Goal: Task Accomplishment & Management: Complete application form

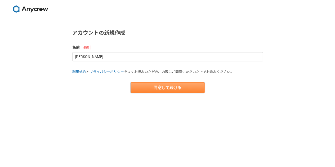
click at [154, 88] on button "同意して続ける" at bounding box center [168, 87] width 74 height 11
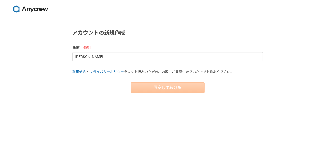
select select "13"
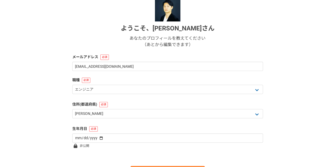
scroll to position [74, 0]
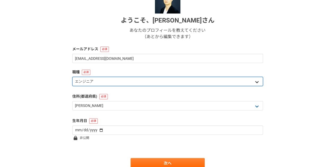
click at [163, 77] on select "エンジニア デザイナー ライター 営業 マーケティング 企画・事業開発 バックオフィス その他" at bounding box center [167, 81] width 191 height 9
select select "6"
click at [72, 77] on select "エンジニア デザイナー ライター 営業 マーケティング 企画・事業開発 バックオフィス その他" at bounding box center [167, 81] width 191 height 9
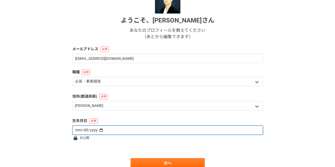
click at [144, 134] on input "date" at bounding box center [167, 130] width 191 height 9
click at [117, 131] on input "date" at bounding box center [167, 130] width 191 height 9
click at [82, 130] on input "date" at bounding box center [167, 130] width 191 height 9
click at [100, 130] on input "date" at bounding box center [167, 130] width 191 height 9
click at [99, 130] on input "date" at bounding box center [167, 130] width 191 height 9
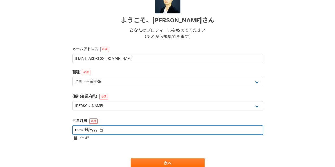
click at [99, 130] on input "date" at bounding box center [167, 130] width 191 height 9
type input "1983-10-07"
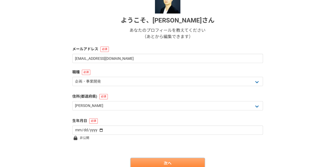
click at [165, 160] on link "次へ" at bounding box center [168, 163] width 74 height 11
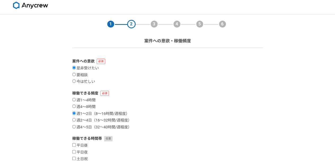
scroll to position [9, 0]
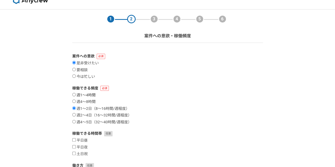
click at [76, 94] on label "週1〜4時間" at bounding box center [83, 95] width 23 height 5
click at [76, 94] on input "週1〜4時間" at bounding box center [73, 94] width 3 height 3
radio input "true"
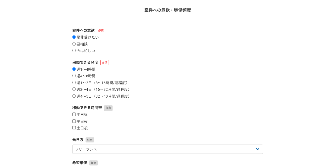
scroll to position [41, 0]
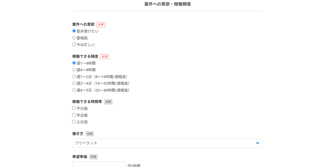
click at [74, 116] on input "平日夜" at bounding box center [73, 114] width 3 height 3
checkbox input "true"
click at [75, 121] on input "土日祝" at bounding box center [73, 121] width 3 height 3
checkbox input "true"
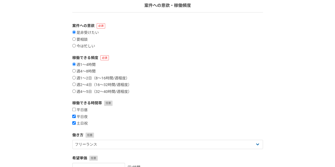
scroll to position [39, 0]
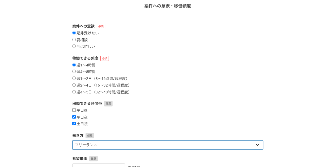
click at [167, 145] on select "フリーランス 副業 その他" at bounding box center [167, 144] width 191 height 9
select select "sidejob"
click at [72, 140] on select "フリーランス 副業 その他" at bounding box center [167, 144] width 191 height 9
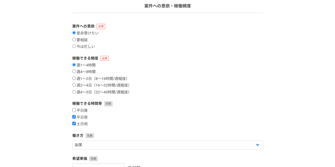
click at [187, 120] on div "平日昼 平日夜 土日祝" at bounding box center [167, 117] width 191 height 18
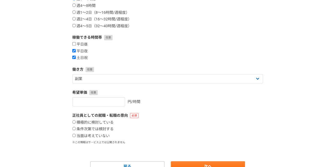
scroll to position [113, 0]
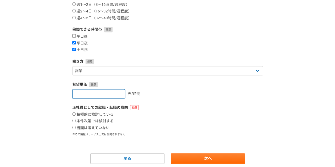
click at [105, 94] on input "number" at bounding box center [98, 93] width 53 height 9
click at [115, 92] on input "1" at bounding box center [98, 93] width 53 height 9
click at [115, 92] on input "2" at bounding box center [98, 93] width 53 height 9
click at [115, 92] on input "3" at bounding box center [98, 93] width 53 height 9
click at [115, 95] on input "2" at bounding box center [98, 93] width 53 height 9
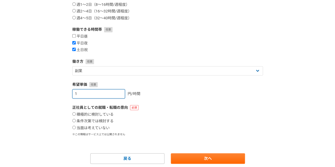
click at [115, 95] on input "1" at bounding box center [98, 93] width 53 height 9
type input "0"
click at [115, 95] on input "0" at bounding box center [98, 93] width 53 height 9
type input "2000"
click at [76, 128] on label "当面は考えていない" at bounding box center [90, 128] width 37 height 5
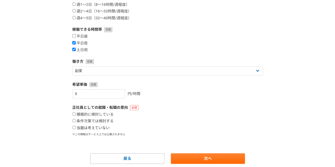
click at [76, 128] on input "当面は考えていない" at bounding box center [73, 127] width 3 height 3
radio input "true"
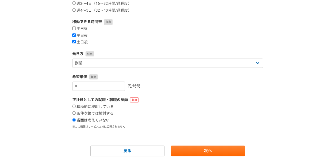
scroll to position [131, 0]
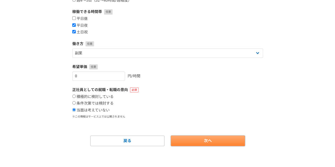
click at [199, 143] on link "次へ" at bounding box center [208, 141] width 74 height 11
select select
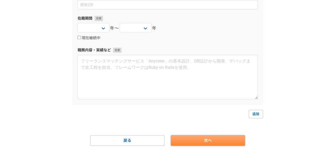
scroll to position [0, 0]
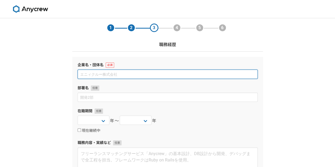
click at [152, 74] on input at bounding box center [168, 74] width 180 height 9
click at [137, 75] on input "株式会社カブ＆" at bounding box center [168, 74] width 180 height 9
type input "ｐ"
click at [137, 75] on input "株式会社カブ＆" at bounding box center [168, 74] width 180 height 9
type input "株式会社カブ＆ピース"
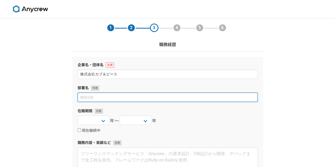
click at [127, 100] on input at bounding box center [168, 97] width 180 height 9
type input "事業推進部門"
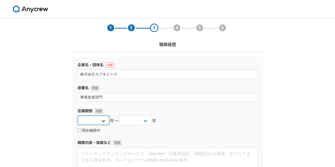
click at [102, 120] on select "2025 2024 2023 2022 2021 2020 2019 2018 2017 2016 2015 2014 2013 2012 2011 2010…" at bounding box center [94, 120] width 32 height 9
select select "2024"
click at [78, 116] on select "2025 2024 2023 2022 2021 2020 2019 2018 2017 2016 2015 2014 2013 2012 2011 2010…" at bounding box center [94, 120] width 32 height 9
click at [144, 119] on select "2025 2024 2023 2022 2021 2020 2019 2018 2017 2016 2015 2014 2013 2012 2011 2010…" at bounding box center [136, 120] width 32 height 9
click at [79, 130] on input "現在継続中" at bounding box center [79, 129] width 3 height 3
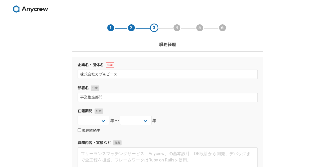
checkbox input "true"
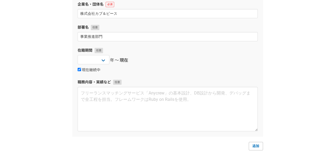
scroll to position [67, 0]
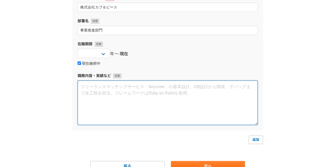
click at [88, 98] on textarea at bounding box center [168, 103] width 180 height 45
drag, startPoint x: 105, startPoint y: 86, endPoint x: 71, endPoint y: 82, distance: 34.1
click at [71, 82] on section "1 2 3 4 5 6 職務経歴 企業名・団体名 株式会社カブ＆ピース 部署名 事業推進部門 在籍期間 2025 2024 2023 2022 2021 20…" at bounding box center [167, 61] width 201 height 220
click at [113, 86] on textarea "電気、ガス、" at bounding box center [168, 103] width 180 height 45
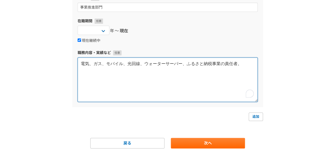
scroll to position [91, 0]
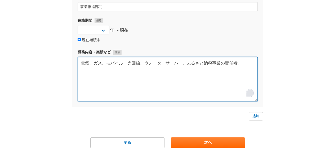
type textarea "電気、ガス、モバイル、光回線、ウォーターサーバー、ふるさと納税事業の責任者。"
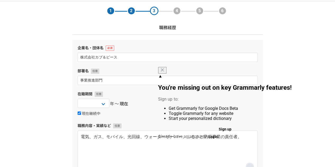
scroll to position [15, 0]
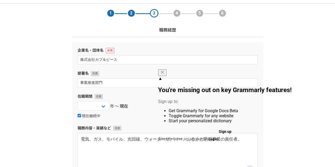
drag, startPoint x: 234, startPoint y: 76, endPoint x: 259, endPoint y: 98, distance: 33.4
click at [164, 74] on icon "Close" at bounding box center [162, 72] width 4 height 4
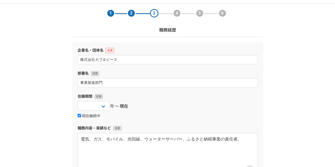
drag, startPoint x: 271, startPoint y: 109, endPoint x: 274, endPoint y: 117, distance: 8.6
click at [272, 109] on div "1 2 3 4 5 6 職務経歴 企業名・団体名 株式会社カブ＆ピース 部署名 事業推進部門 在籍期間 2025 2024 2023 2022 2021 20…" at bounding box center [167, 125] width 335 height 242
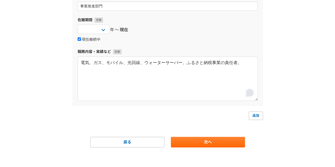
scroll to position [92, 0]
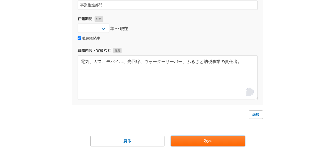
click at [199, 141] on link "次へ" at bounding box center [208, 141] width 74 height 11
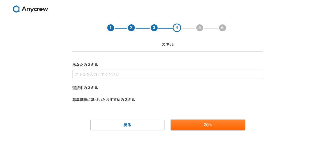
scroll to position [0, 0]
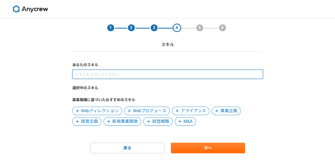
click at [136, 78] on input at bounding box center [167, 74] width 191 height 9
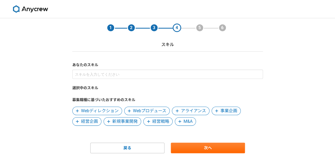
click at [222, 112] on span "事業企画" at bounding box center [228, 111] width 17 height 6
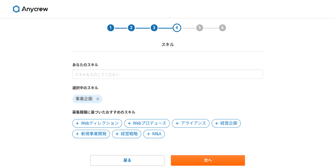
click at [132, 135] on span "経営戦略" at bounding box center [129, 134] width 17 height 6
click at [227, 124] on span "経営企画" at bounding box center [228, 123] width 17 height 6
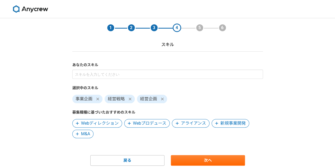
click at [189, 126] on span "アライアンス" at bounding box center [193, 123] width 25 height 6
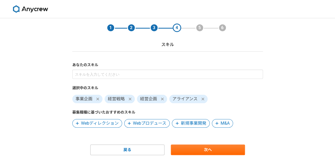
click at [196, 126] on span "新規事業開発" at bounding box center [193, 123] width 25 height 6
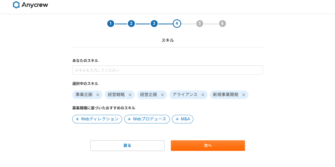
scroll to position [9, 0]
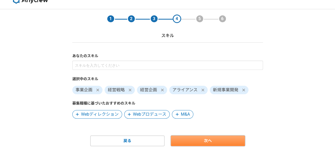
click at [216, 144] on link "次へ" at bounding box center [208, 141] width 74 height 11
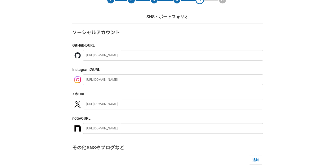
scroll to position [58, 0]
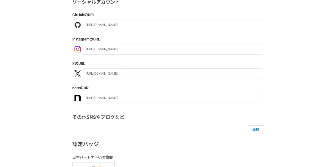
click at [149, 79] on div "ソーシャルアカウント GitHub のURL https://github.com/ Instagram のURL https://instagram.com…" at bounding box center [167, 91] width 191 height 185
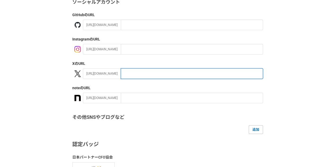
click at [146, 76] on input "text" at bounding box center [192, 73] width 142 height 11
paste input "https://x.com/shingo_umezawa"
drag, startPoint x: 135, startPoint y: 74, endPoint x: 105, endPoint y: 73, distance: 30.7
click at [105, 73] on div "https://x.com/ https://x.com/shingo_umezawa" at bounding box center [173, 73] width 180 height 11
type input "shingo_umezawa"
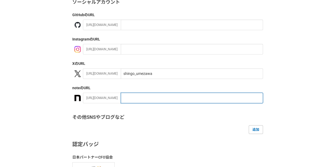
click at [135, 97] on input "text" at bounding box center [192, 98] width 142 height 11
paste input "https://note.com/elementary_exam"
drag, startPoint x: 146, startPoint y: 99, endPoint x: 91, endPoint y: 102, distance: 54.4
click at [91, 102] on div "https://note.com/ https://note.com/elementary_exam" at bounding box center [173, 98] width 180 height 11
type input "elementary_exam"
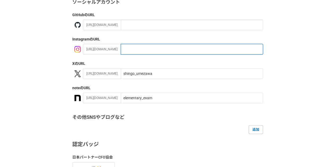
click at [199, 51] on input "text" at bounding box center [192, 49] width 142 height 11
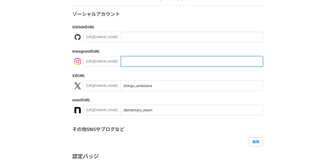
scroll to position [46, 0]
paste input "active_daddy_shingo/"
type input "active_daddy_shingo/"
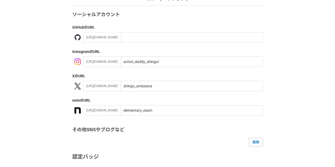
click at [166, 52] on label "Instagram のURL" at bounding box center [167, 52] width 191 height 6
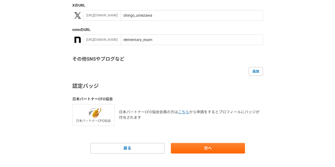
scroll to position [122, 0]
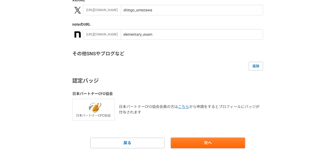
click at [206, 141] on link "次へ" at bounding box center [208, 143] width 74 height 11
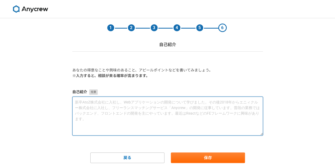
click at [171, 126] on textarea at bounding box center [167, 116] width 191 height 39
click at [129, 102] on textarea "To enrich screen reader interactions, please activate Accessibility in Grammarl…" at bounding box center [167, 116] width 191 height 39
paste textarea "2006年に早稲田大学商学部を卒業後、spiceboxにてインターネット広告のアカウントプランナーとしてキャリアをスタート。クライアントのデジタルプロモーショ…"
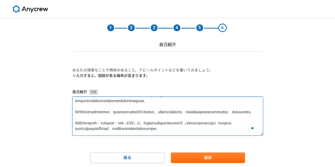
scroll to position [12, 0]
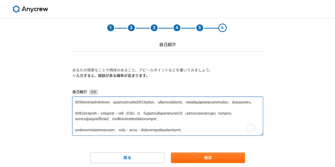
drag, startPoint x: 180, startPoint y: 104, endPoint x: 212, endPoint y: 108, distance: 32.3
click at [212, 108] on textarea "To enrich screen reader interactions, please activate Accessibility in Grammarl…" at bounding box center [167, 116] width 191 height 39
click at [227, 104] on textarea "To enrich screen reader interactions, please activate Accessibility in Grammarl…" at bounding box center [167, 116] width 191 height 39
click at [202, 122] on textarea "To enrich screen reader interactions, please activate Accessibility in Grammarl…" at bounding box center [167, 116] width 191 height 39
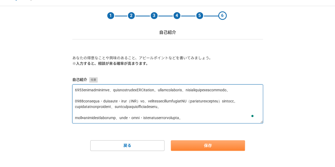
type textarea "2006年に早稲田大学商学部を卒業後、spiceboxにてインターネット広告のアカウントプランナーとしてキャリアをスタート。クライアントのデジタルプロモーショ…"
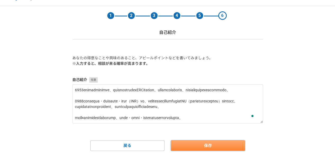
click at [201, 143] on button "保存" at bounding box center [208, 145] width 74 height 11
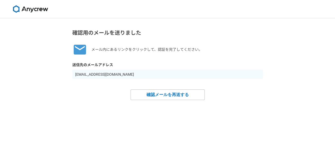
click at [201, 143] on div "確認用のメールを送りました メール内にあるリンクをクリックして、認証を完了してください。 送信先のメールアドレス shingo.umezawa107@gmai…" at bounding box center [167, 92] width 335 height 149
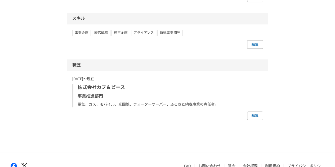
scroll to position [381, 0]
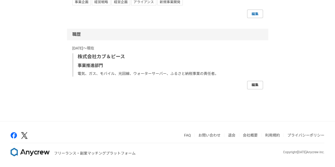
click at [256, 88] on link "編集" at bounding box center [255, 85] width 16 height 8
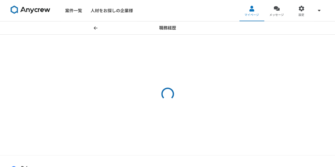
select select "2024"
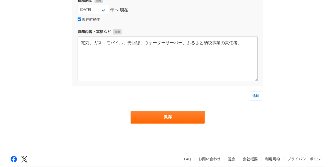
scroll to position [115, 0]
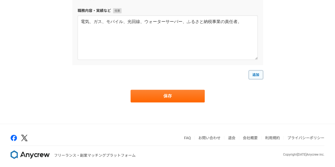
click at [260, 77] on link "追加" at bounding box center [256, 74] width 14 height 8
select select
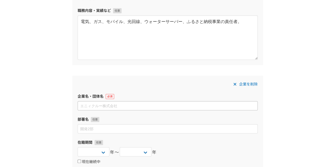
click at [143, 105] on input at bounding box center [168, 105] width 180 height 9
type input "ｂ"
drag, startPoint x: 141, startPoint y: 107, endPoint x: 74, endPoint y: 104, distance: 67.1
click at [74, 104] on div "企業を削除 企業名・団体名 ボストンコンサルティンググループ 部署名 在籍期間 2025 2024 2023 2022 2021 2020 2019 2018…" at bounding box center [167, 152] width 191 height 153
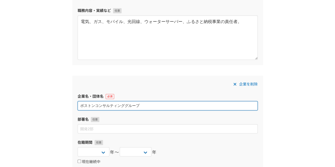
paste input "コンサルティング・グループ合同会社の評判・口コミ"
drag, startPoint x: 161, startPoint y: 105, endPoint x: 184, endPoint y: 106, distance: 23.3
click at [184, 106] on input "ボストン・コンサルティング・グループ合同会社の評判・口コミ" at bounding box center [168, 105] width 180 height 9
type input "ボストン・コンサルティング・グループ合同会社"
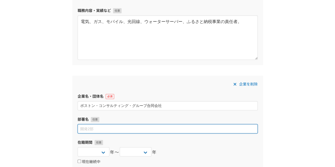
click at [106, 132] on input at bounding box center [168, 128] width 180 height 9
type input "BCG X"
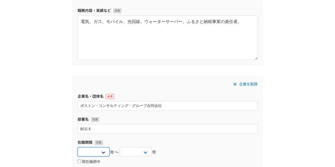
click at [103, 151] on select "2025 2024 2023 2022 2021 2020 2019 2018 2017 2016 2015 2014 2013 2012 2011 2010…" at bounding box center [94, 151] width 32 height 9
select select "2014"
click at [78, 147] on select "2025 2024 2023 2022 2021 2020 2019 2018 2017 2016 2015 2014 2013 2012 2011 2010…" at bounding box center [94, 151] width 32 height 9
click at [135, 149] on select "2025 2024 2023 2022 2021 2020 2019 2018 2017 2016 2015 2014 2013 2012 2011 2010…" at bounding box center [136, 151] width 32 height 9
select select "2024"
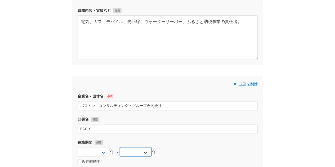
click at [120, 147] on select "2025 2024 2023 2022 2021 2020 2019 2018 2017 2016 2015 2014 2013 2012 2011 2010…" at bounding box center [136, 151] width 32 height 9
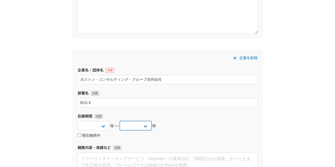
scroll to position [198, 0]
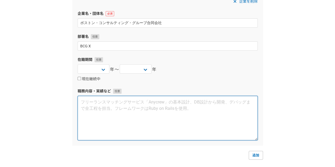
click at [110, 108] on textarea at bounding box center [168, 118] width 180 height 45
paste textarea "デジタルを活用した新規事業立ち上げや大規模DX（デジタルトランスフォーメーション）案件を多数推進。戦略構築から実行支援まで一貫してリードし、プリンシパルとして…"
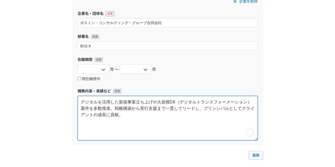
type textarea "デジタルを活用した新規事業立ち上げや大規模DX（デジタルトランスフォーメーション）案件を多数推進。戦略構築から実行支援まで一貫してリードし、プリンシパルとして…"
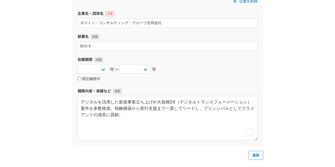
click at [254, 154] on link "追加" at bounding box center [256, 155] width 14 height 8
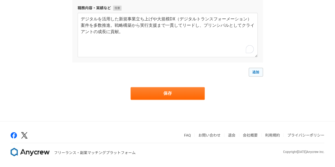
select select
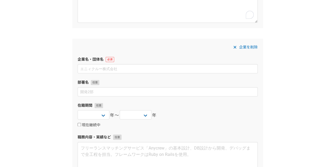
scroll to position [316, 0]
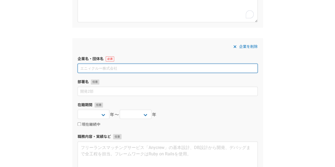
paste input "アクセンチュア株式会社"
type input "アクセンチュア株式会社"
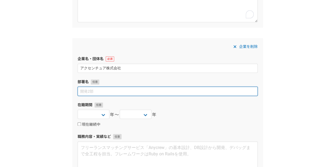
click at [133, 94] on input at bounding box center [168, 91] width 180 height 9
type input "経営コンサルティング本部　CRMグループ"
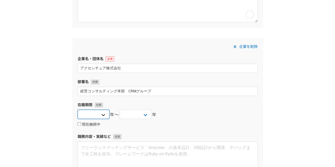
click at [106, 113] on select "2025 2024 2023 2022 2021 2020 2019 2018 2017 2016 2015 2014 2013 2012 2011 2010…" at bounding box center [94, 114] width 32 height 9
select select "2011"
click at [78, 110] on select "2025 2024 2023 2022 2021 2020 2019 2018 2017 2016 2015 2014 2013 2012 2011 2010…" at bounding box center [94, 114] width 32 height 9
click at [136, 116] on select "2025 2024 2023 2022 2021 2020 2019 2018 2017 2016 2015 2014 2013 2012 2011 2010…" at bounding box center [136, 114] width 32 height 9
select select "2014"
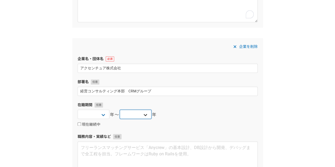
click at [120, 110] on select "2025 2024 2023 2022 2021 2020 2019 2018 2017 2016 2015 2014 2013 2012 2011 2010…" at bounding box center [136, 114] width 32 height 9
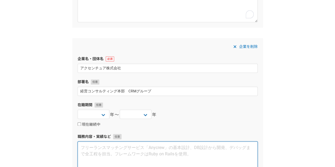
click at [157, 146] on textarea at bounding box center [168, 163] width 180 height 45
paste textarea "営業改革やマーケティング戦略、顧客体験向上をテーマとしたプロジェクトに従事"
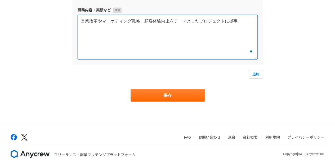
scroll to position [442, 0]
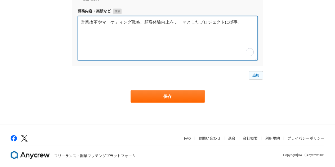
type textarea "営業改革やマーケティング戦略、顧客体験向上をテーマとしたプロジェクトに従事。"
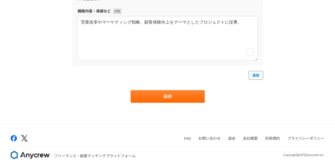
click at [259, 74] on link "追加" at bounding box center [256, 75] width 14 height 8
select select
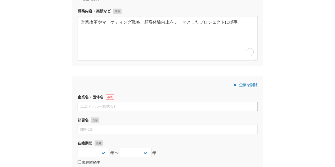
click at [112, 109] on input at bounding box center [168, 106] width 180 height 9
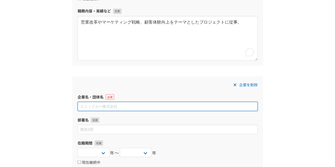
paste input "株式会社スパイスボックス"
type input "株式会社スパイスボックス"
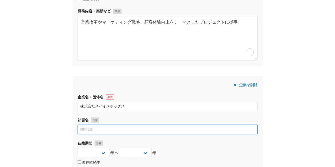
click at [128, 127] on input at bounding box center [168, 129] width 180 height 9
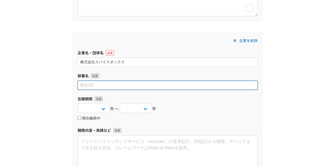
scroll to position [521, 0]
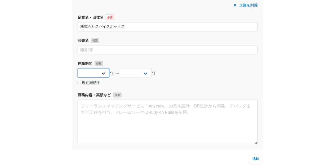
click at [104, 73] on select "2025 2024 2023 2022 2021 2020 2019 2018 2017 2016 2015 2014 2013 2012 2011 2010…" at bounding box center [94, 72] width 32 height 9
select select "2006"
click at [78, 68] on select "2025 2024 2023 2022 2021 2020 2019 2018 2017 2016 2015 2014 2013 2012 2011 2010…" at bounding box center [94, 72] width 32 height 9
click at [145, 72] on select "2025 2024 2023 2022 2021 2020 2019 2018 2017 2016 2015 2014 2013 2012 2011 2010…" at bounding box center [136, 72] width 32 height 9
select select "2011"
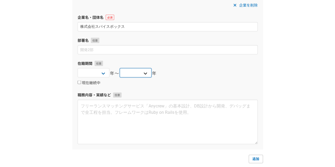
click at [120, 68] on select "2025 2024 2023 2022 2021 2020 2019 2018 2017 2016 2015 2014 2013 2012 2011 2010…" at bounding box center [136, 72] width 32 height 9
click at [189, 81] on div "現在継続中" at bounding box center [168, 83] width 180 height 6
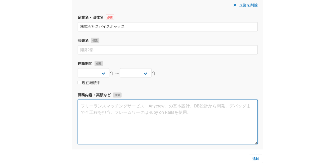
click at [166, 116] on textarea at bounding box center [168, 122] width 180 height 45
paste textarea "インターネット広告のアカウントプランナーとしてキャリアをスタート。クライアントのデジタルプロモーション戦略立案から実行までを幅広く支援"
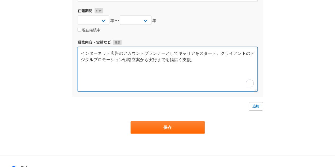
scroll to position [574, 0]
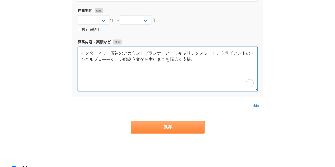
type textarea "インターネット広告のアカウントプランナーとしてキャリアをスタート。クライアントのデジタルプロモーション戦略立案から実行までを幅広く支援。"
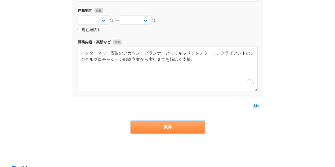
click at [170, 129] on button "保存" at bounding box center [168, 127] width 74 height 13
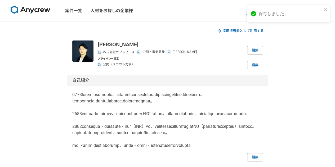
click at [211, 69] on div "プライバシー設定 公開（スカウト対象） 編集" at bounding box center [180, 63] width 165 height 13
click at [190, 18] on nav "案件一覧 人材をお探しの企業様 マイページ メッセージ 設定" at bounding box center [167, 10] width 335 height 21
click at [251, 12] on link "マイページ" at bounding box center [251, 10] width 25 height 21
click at [34, 14] on img at bounding box center [31, 10] width 40 height 8
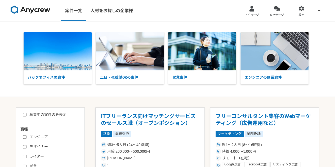
click at [136, 73] on p "土日・夜稼働OKの案件" at bounding box center [130, 77] width 68 height 14
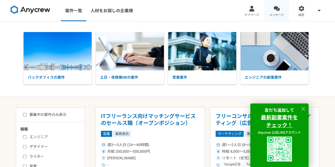
click at [275, 12] on link "メッセージ" at bounding box center [276, 10] width 25 height 21
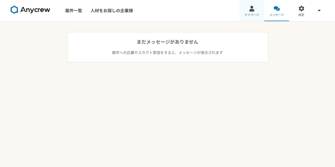
click at [258, 12] on link "マイページ" at bounding box center [251, 10] width 25 height 21
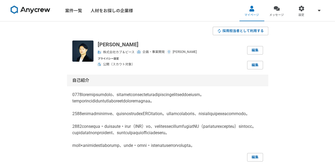
click at [146, 110] on p at bounding box center [167, 120] width 191 height 57
click at [75, 11] on link "案件一覧" at bounding box center [73, 10] width 25 height 21
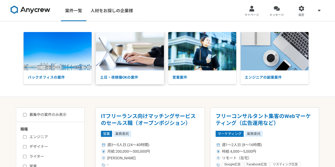
click at [139, 81] on p "土日・夜稼働OKの案件" at bounding box center [130, 77] width 68 height 14
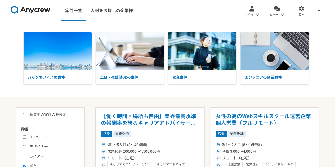
scroll to position [53, 0]
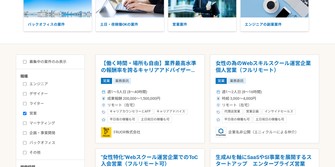
click at [25, 113] on input "営業" at bounding box center [24, 113] width 3 height 3
checkbox input "false"
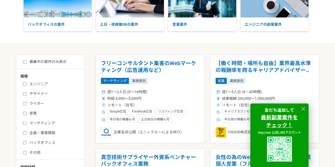
click at [24, 132] on input "企画・事業開発" at bounding box center [24, 132] width 3 height 3
checkbox input "true"
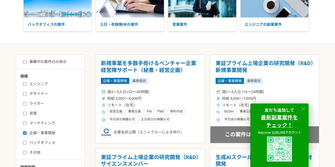
click at [303, 109] on icon at bounding box center [303, 109] width 6 height 6
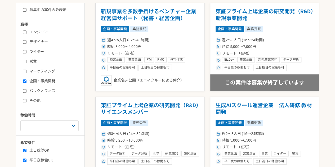
scroll to position [132, 0]
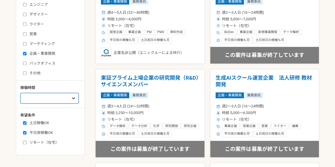
click at [76, 99] on select "週1人日（8時間）以下 週2人日（16時間）以下 週3人日（24時間）以下 週4人日（32時間）以下 週5人日（40時間）以下" at bounding box center [49, 98] width 58 height 11
select select "1"
click at [20, 93] on select "週1人日（8時間）以下 週2人日（16時間）以下 週3人日（24時間）以下 週4人日（32時間）以下 週5人日（40時間）以下" at bounding box center [49, 98] width 58 height 11
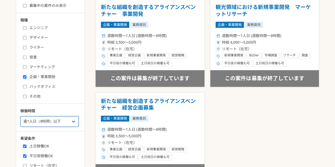
scroll to position [106, 0]
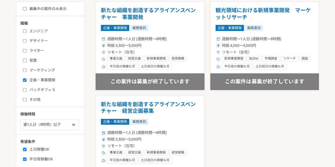
click at [22, 81] on div "エンジニア デザイナー ライター 営業 マーケティング 企画・事業開発 バックオフィス その他" at bounding box center [52, 65] width 64 height 76
click at [25, 71] on input "マーケティング" at bounding box center [24, 70] width 3 height 3
checkbox input "true"
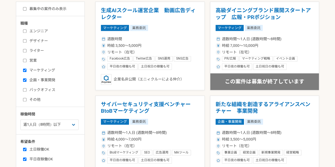
click at [24, 61] on input "営業" at bounding box center [24, 60] width 3 height 3
checkbox input "true"
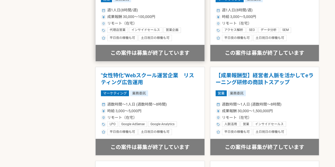
scroll to position [424, 0]
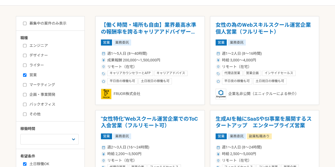
scroll to position [79, 0]
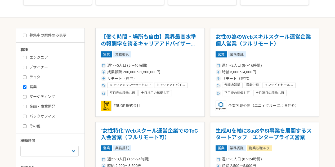
click at [66, 144] on div "週1人日（8時間）以下 週2人日（16時間）以下 週3人日（24時間）以下 週4人日（32時間）以下 週5人日（40時間）以下" at bounding box center [52, 150] width 64 height 12
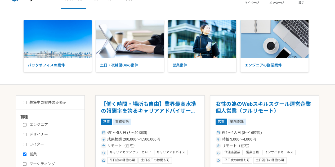
scroll to position [0, 0]
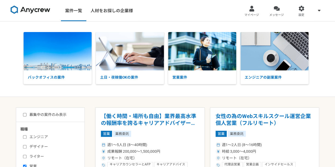
click at [47, 10] on img at bounding box center [31, 10] width 40 height 8
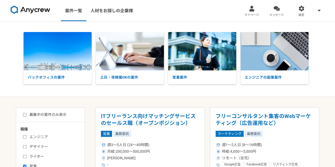
click at [42, 7] on img at bounding box center [31, 10] width 40 height 8
click at [25, 9] on img at bounding box center [31, 10] width 40 height 8
click at [35, 9] on img at bounding box center [31, 10] width 40 height 8
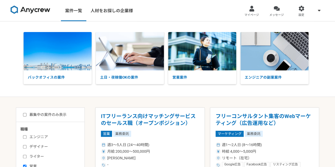
click at [35, 9] on img at bounding box center [31, 10] width 40 height 8
click at [38, 12] on img at bounding box center [31, 10] width 40 height 8
click at [118, 12] on link "人材をお探しの企業様" at bounding box center [111, 10] width 51 height 21
